Goal: Navigation & Orientation: Find specific page/section

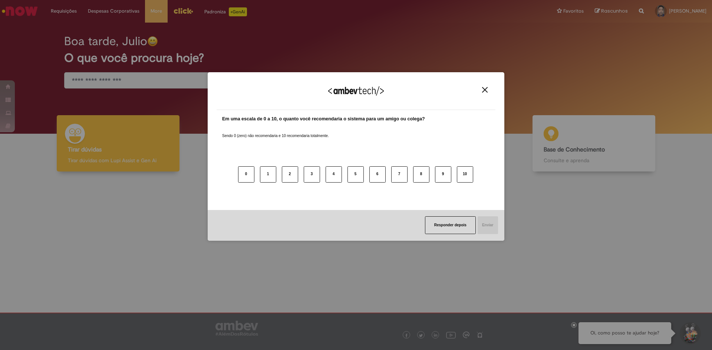
click at [487, 87] on button "Close" at bounding box center [485, 90] width 10 height 6
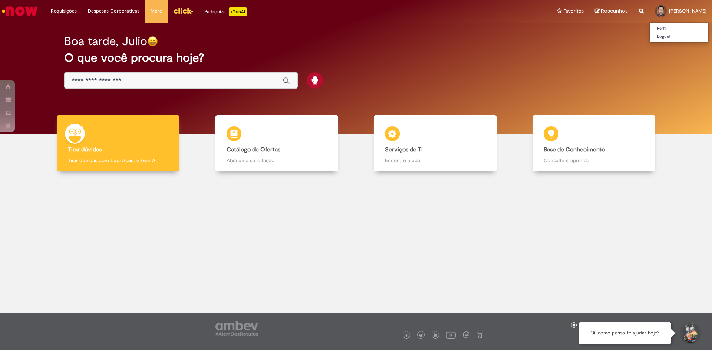
click at [677, 9] on span "[PERSON_NAME]" at bounding box center [687, 11] width 37 height 6
drag, startPoint x: 488, startPoint y: 81, endPoint x: 481, endPoint y: 78, distance: 8.0
click at [488, 81] on div "Boa tarde, Julio O que você procura hoje?" at bounding box center [356, 61] width 610 height 63
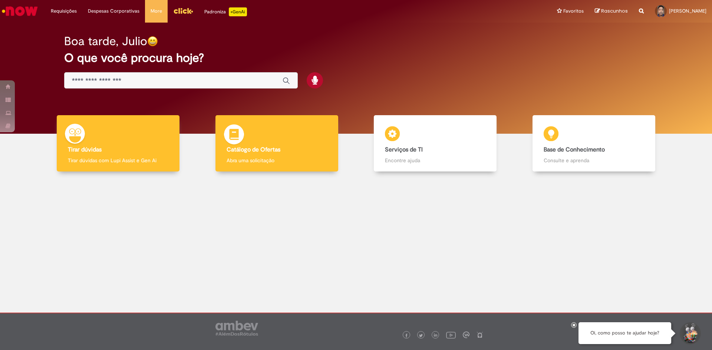
click at [236, 155] on div "Catálogo de Ofertas Catálogo de Ofertas Abra uma solicitação" at bounding box center [276, 143] width 123 height 57
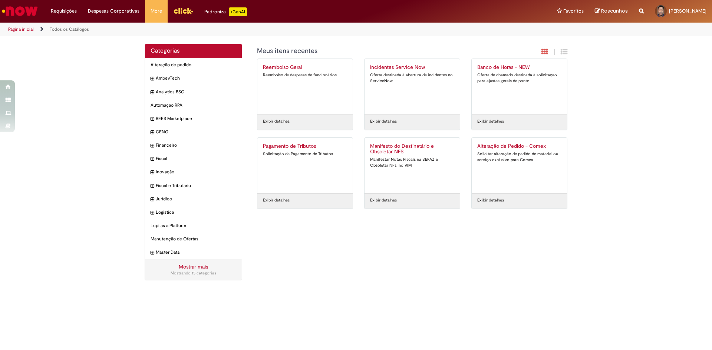
click at [632, 195] on div "Categorias Alteração de pedido Itens AmbevTech Itens Analytics BSC Itens Automa…" at bounding box center [356, 166] width 712 height 245
click at [341, 300] on main "Service Catalog - Category %title Categorias Alteração de pedido Itens AmbevTec…" at bounding box center [356, 195] width 712 height 310
click at [581, 30] on link "Exibir todos os Favoritos" at bounding box center [593, 30] width 82 height 8
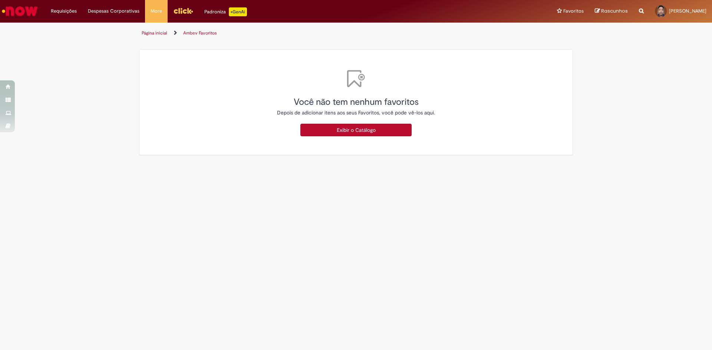
click at [160, 35] on link "Página inicial" at bounding box center [155, 33] width 26 height 6
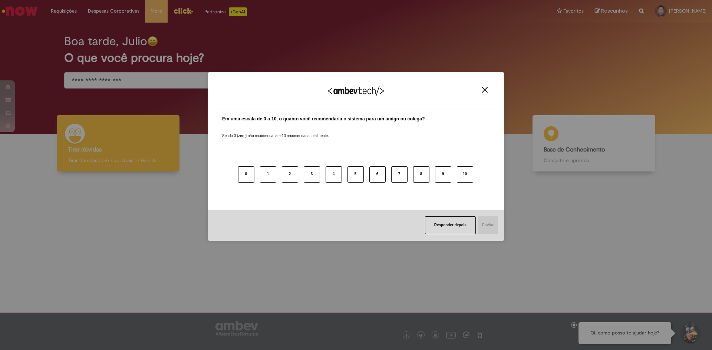
click at [482, 89] on img "Close" at bounding box center [485, 90] width 6 height 6
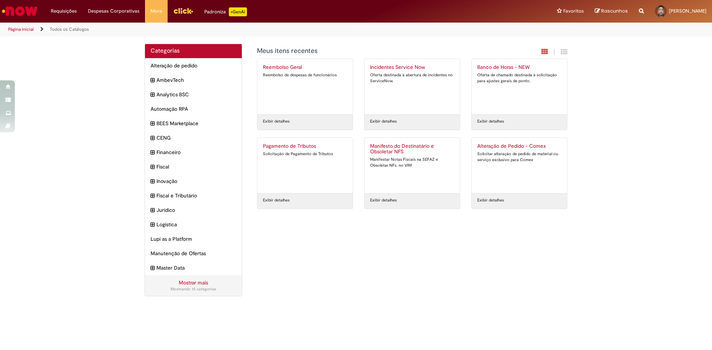
click at [18, 27] on link "Página inicial" at bounding box center [21, 29] width 26 height 6
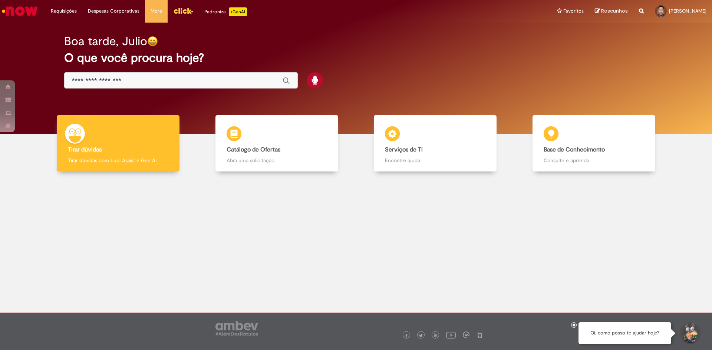
click at [30, 13] on img "Ir para a Homepage" at bounding box center [20, 11] width 38 height 15
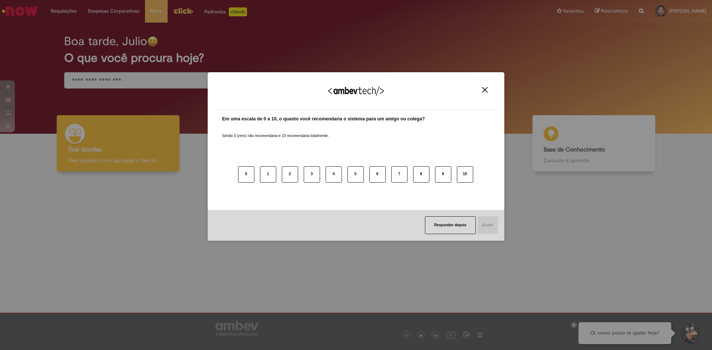
click at [482, 89] on img "Close" at bounding box center [485, 90] width 6 height 6
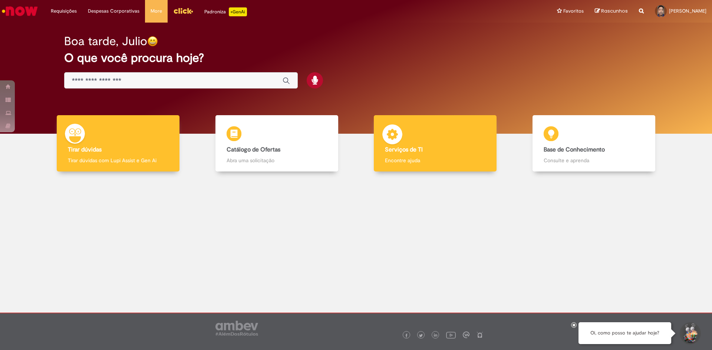
click at [443, 138] on div "Serviços de TI Serviços de TI Encontre ajuda" at bounding box center [435, 143] width 123 height 57
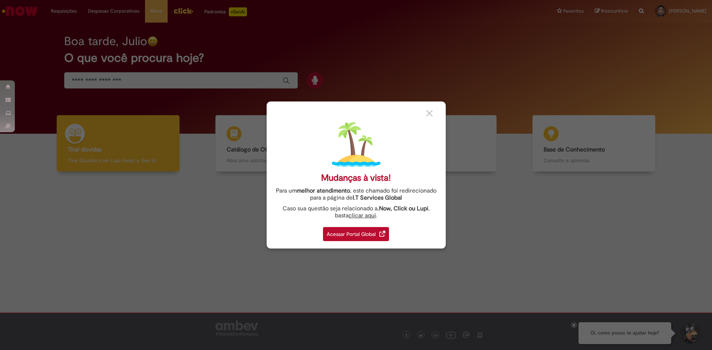
click at [356, 230] on div "Acessar Portal Global" at bounding box center [356, 234] width 66 height 14
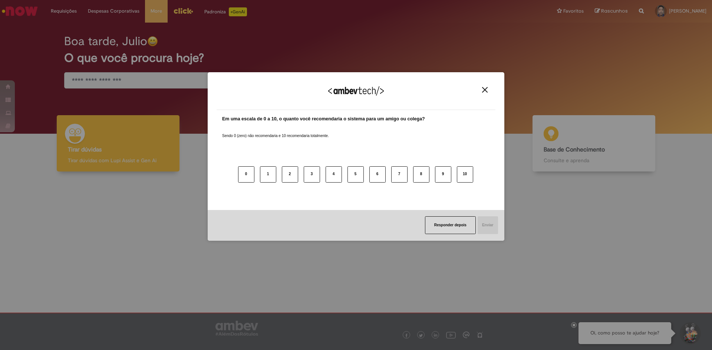
click at [487, 88] on img "Close" at bounding box center [485, 90] width 6 height 6
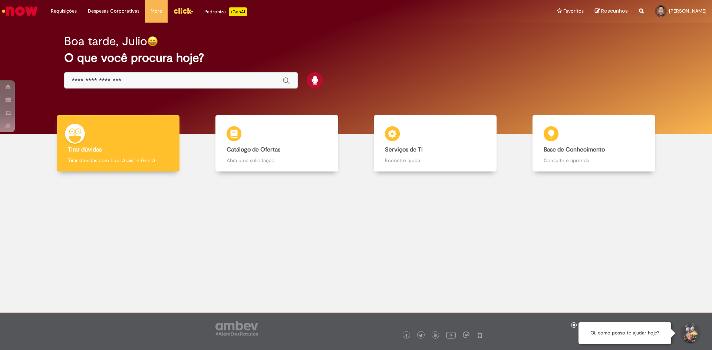
click at [652, 77] on div "Boa tarde, Julio O que você procura hoje?" at bounding box center [356, 61] width 610 height 63
click at [660, 28] on link "Perfil" at bounding box center [679, 28] width 59 height 8
